Goal: Task Accomplishment & Management: Use online tool/utility

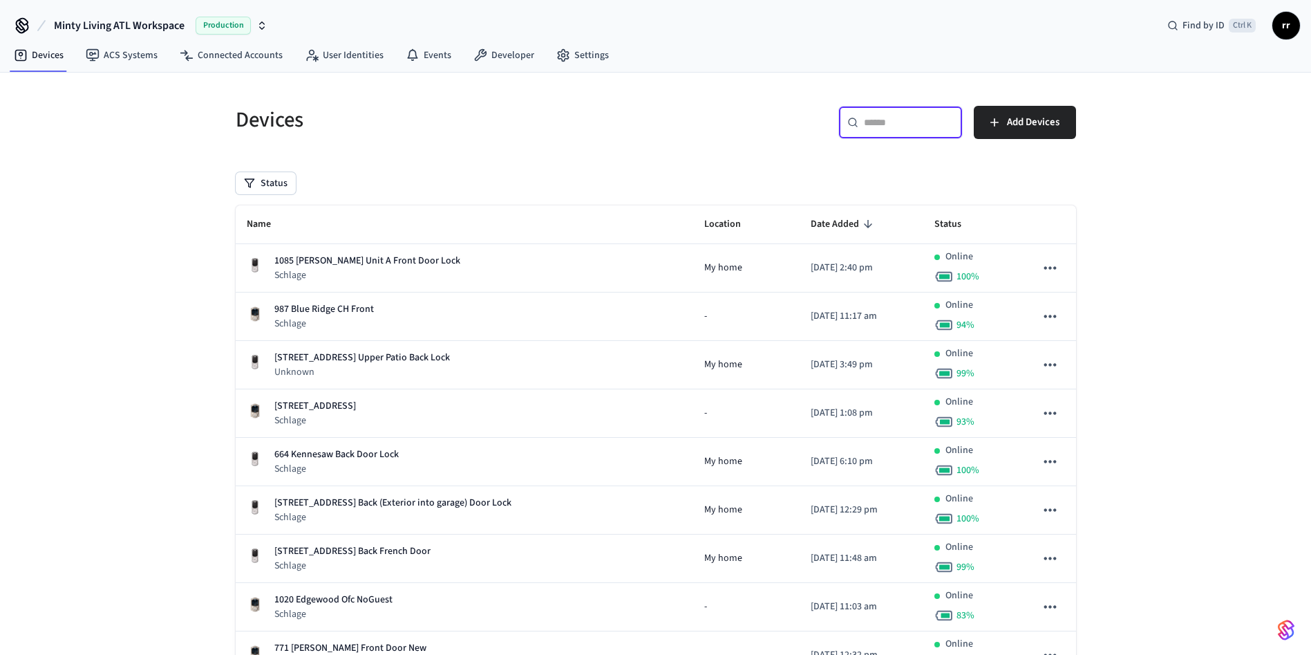
click at [911, 115] on input "text" at bounding box center [909, 122] width 90 height 14
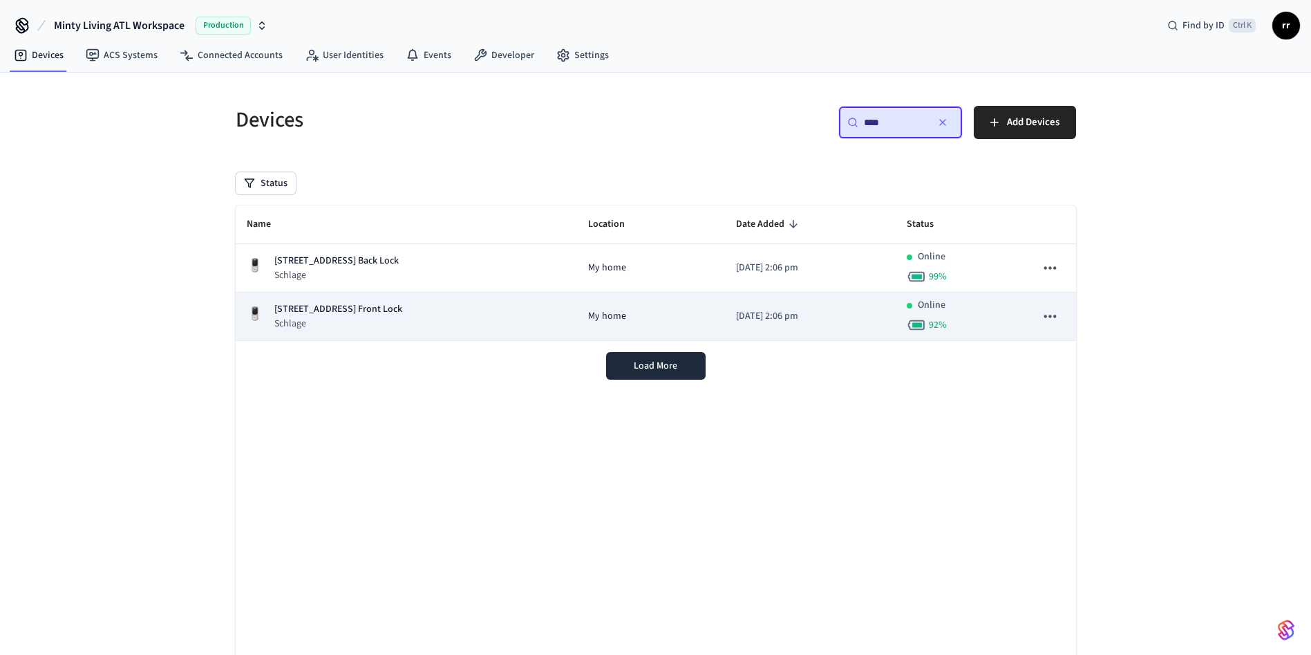
type input "****"
click at [382, 310] on p "[STREET_ADDRESS] Front Lock" at bounding box center [338, 309] width 128 height 15
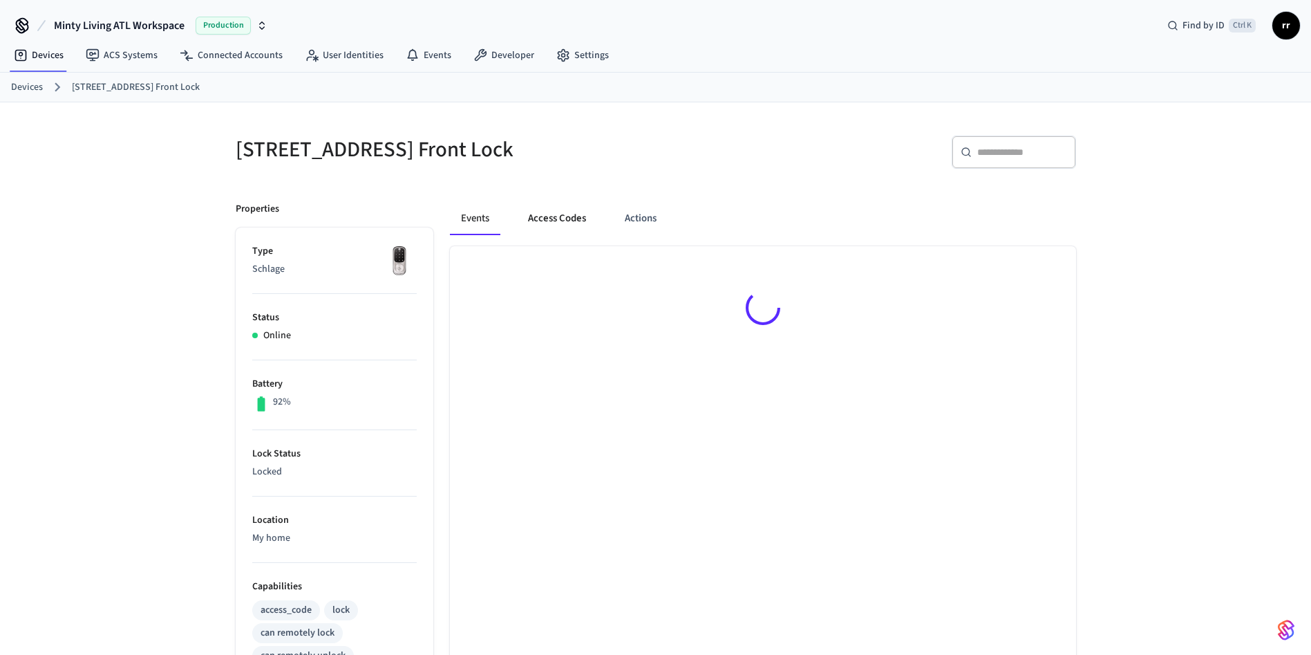
click at [572, 221] on button "Access Codes" at bounding box center [557, 218] width 80 height 33
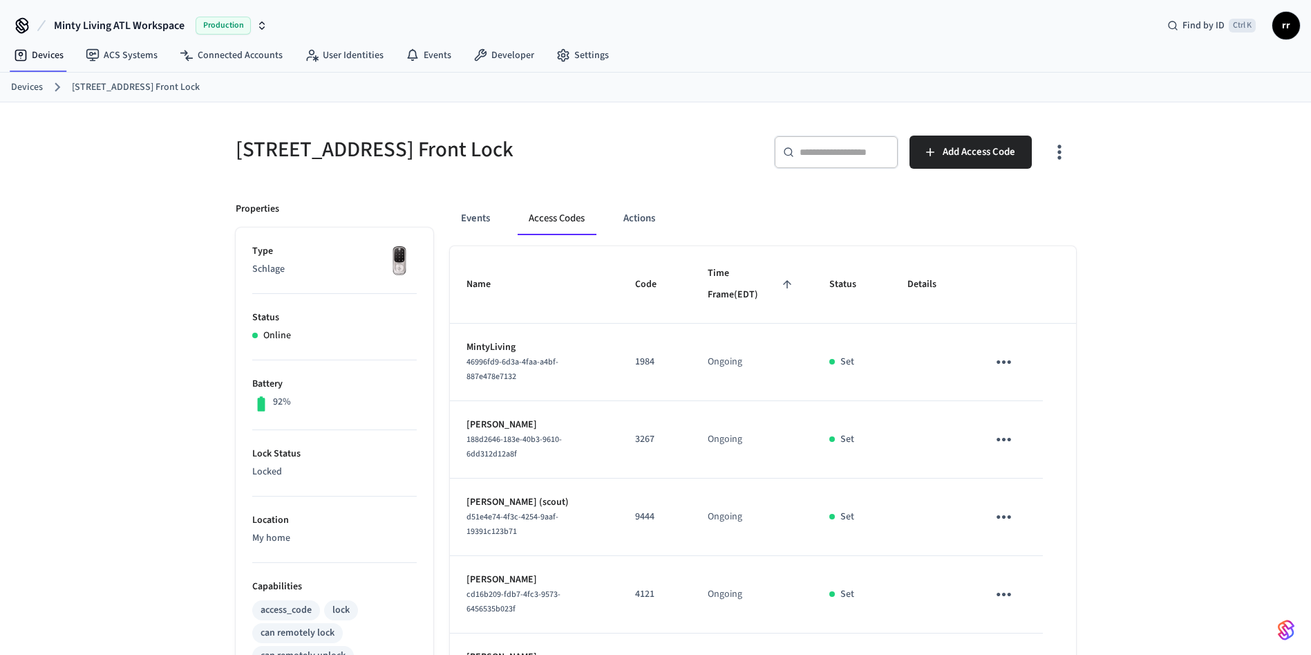
scroll to position [333, 0]
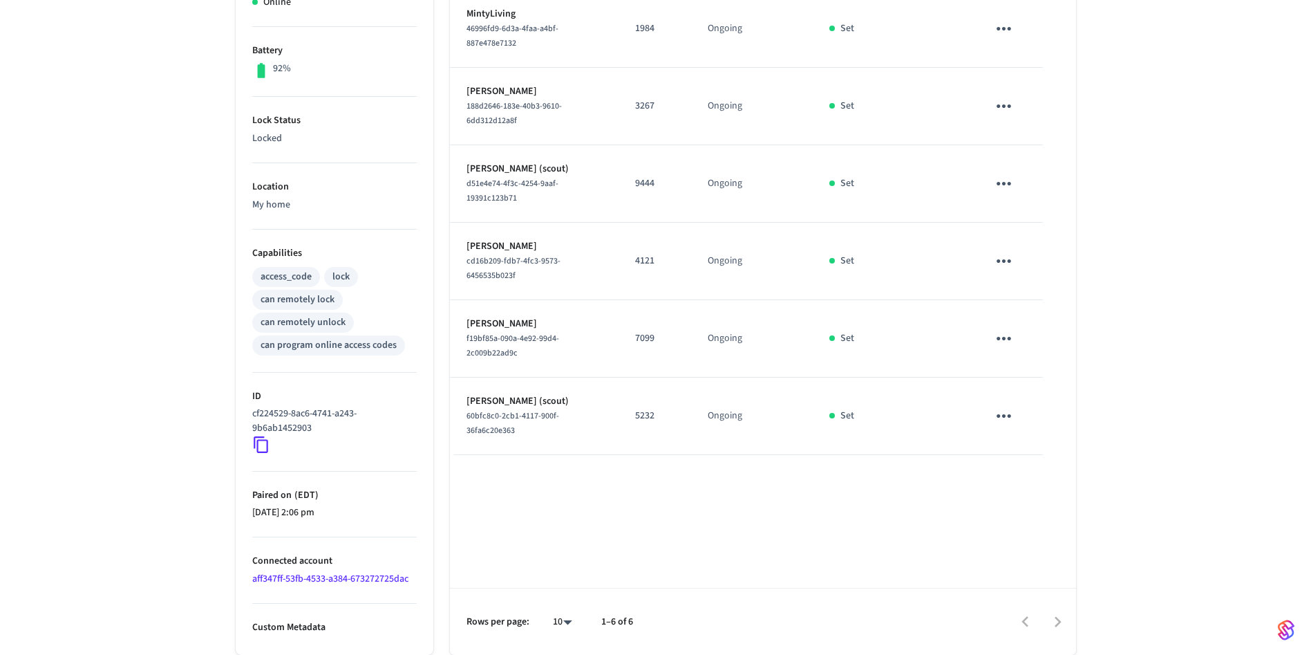
click at [649, 415] on p "5232" at bounding box center [654, 416] width 39 height 15
copy p "5232"
